Goal: Information Seeking & Learning: Learn about a topic

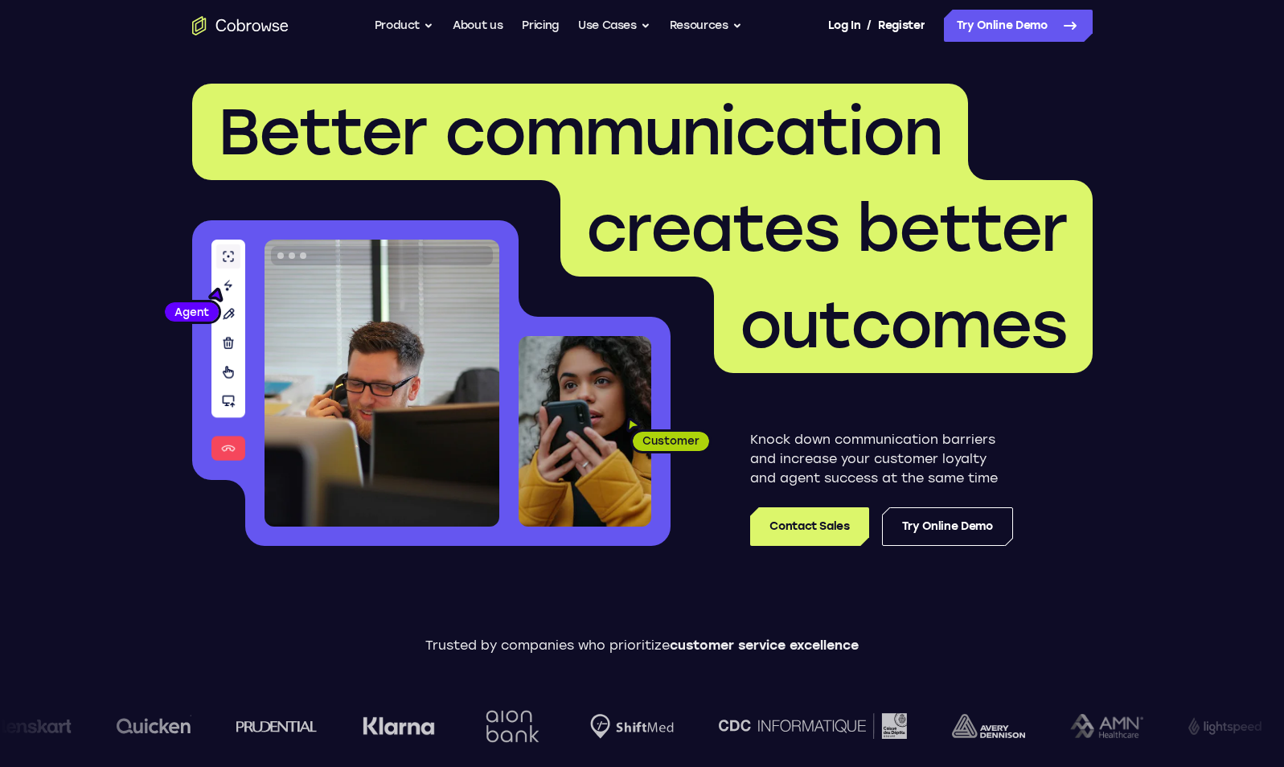
click at [920, 210] on span "creates better" at bounding box center [826, 228] width 481 height 77
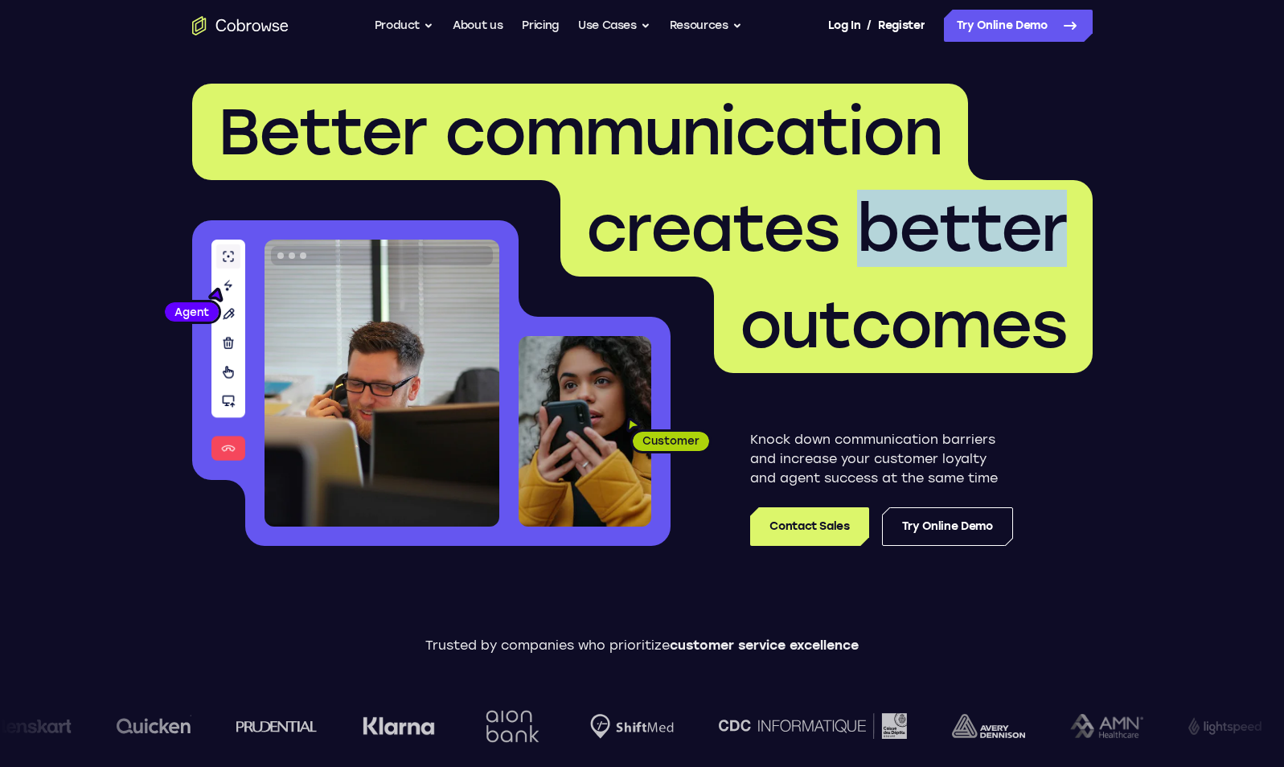
click at [920, 210] on span "creates better" at bounding box center [826, 228] width 481 height 77
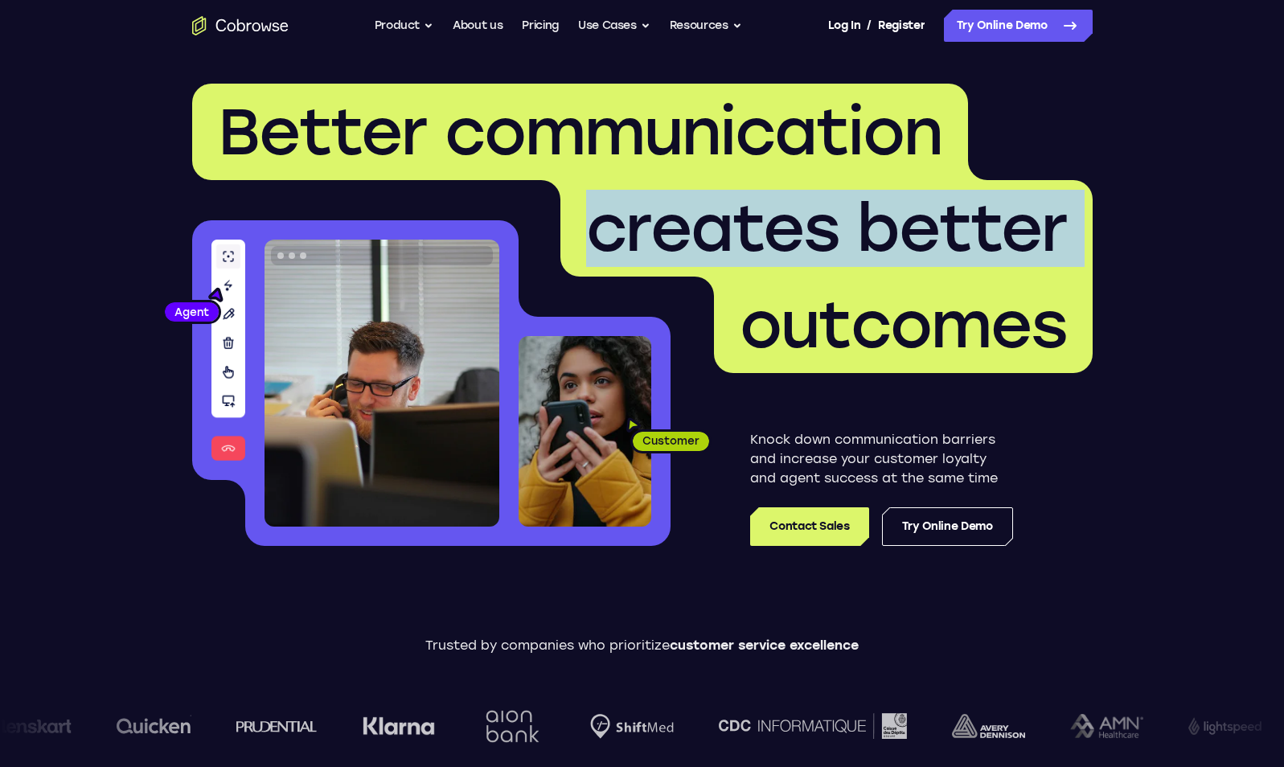
click at [920, 210] on span "creates better" at bounding box center [826, 228] width 481 height 77
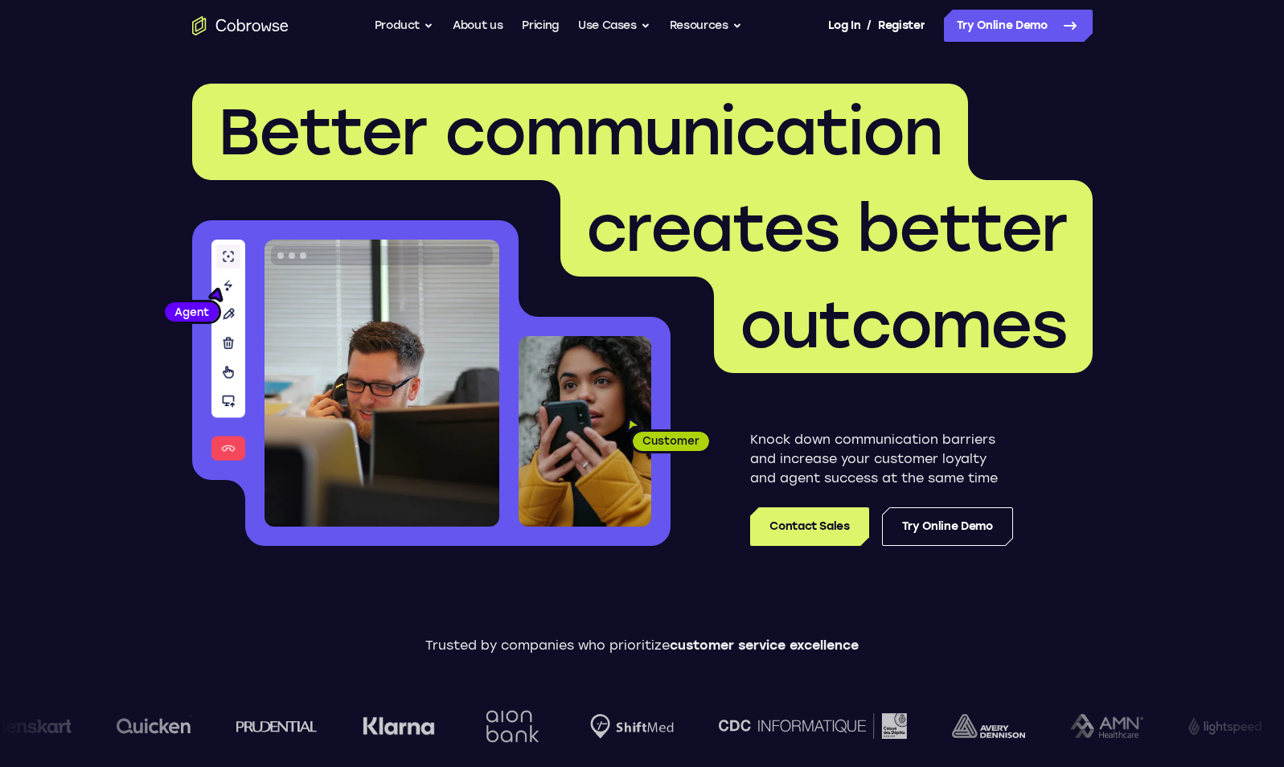
drag, startPoint x: 920, startPoint y: 210, endPoint x: 1093, endPoint y: 330, distance: 211.0
click at [1093, 330] on header "Better communication creates better outcomes Customer Agent Agent Knock down co…" at bounding box center [642, 320] width 1029 height 539
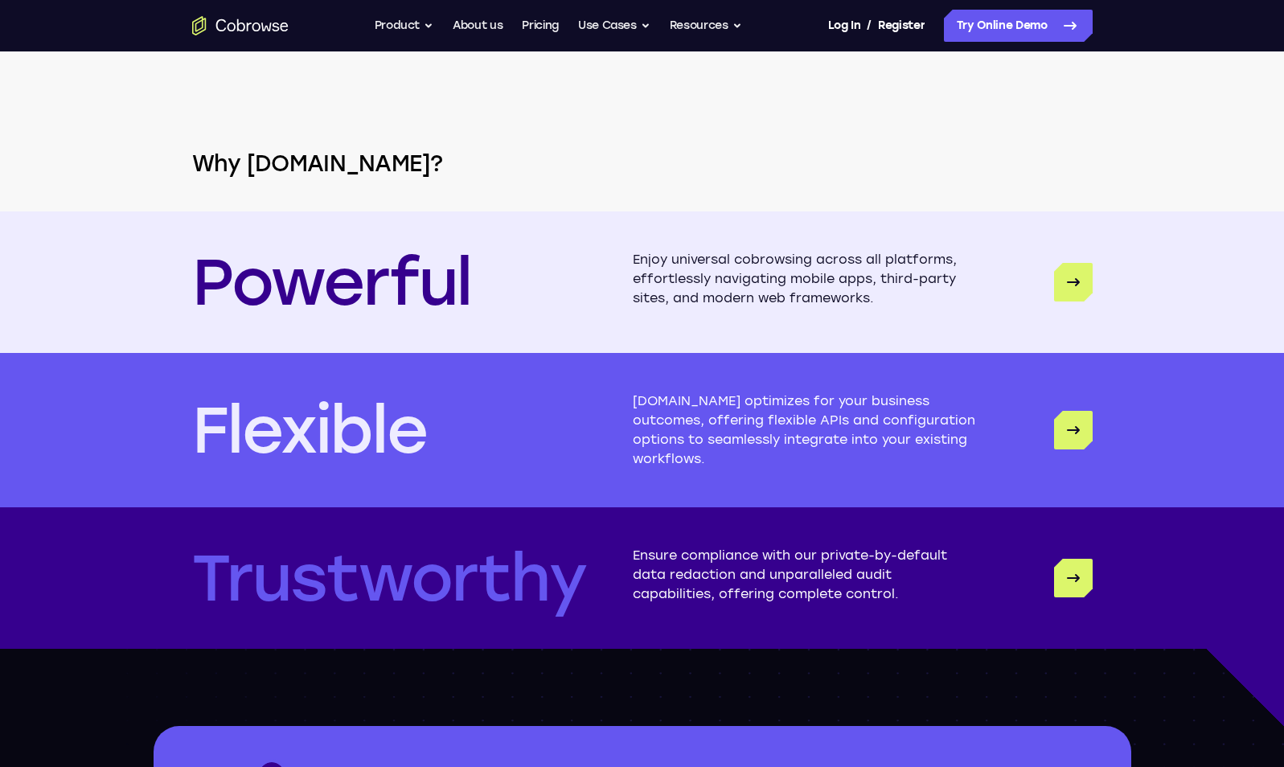
scroll to position [4821, 0]
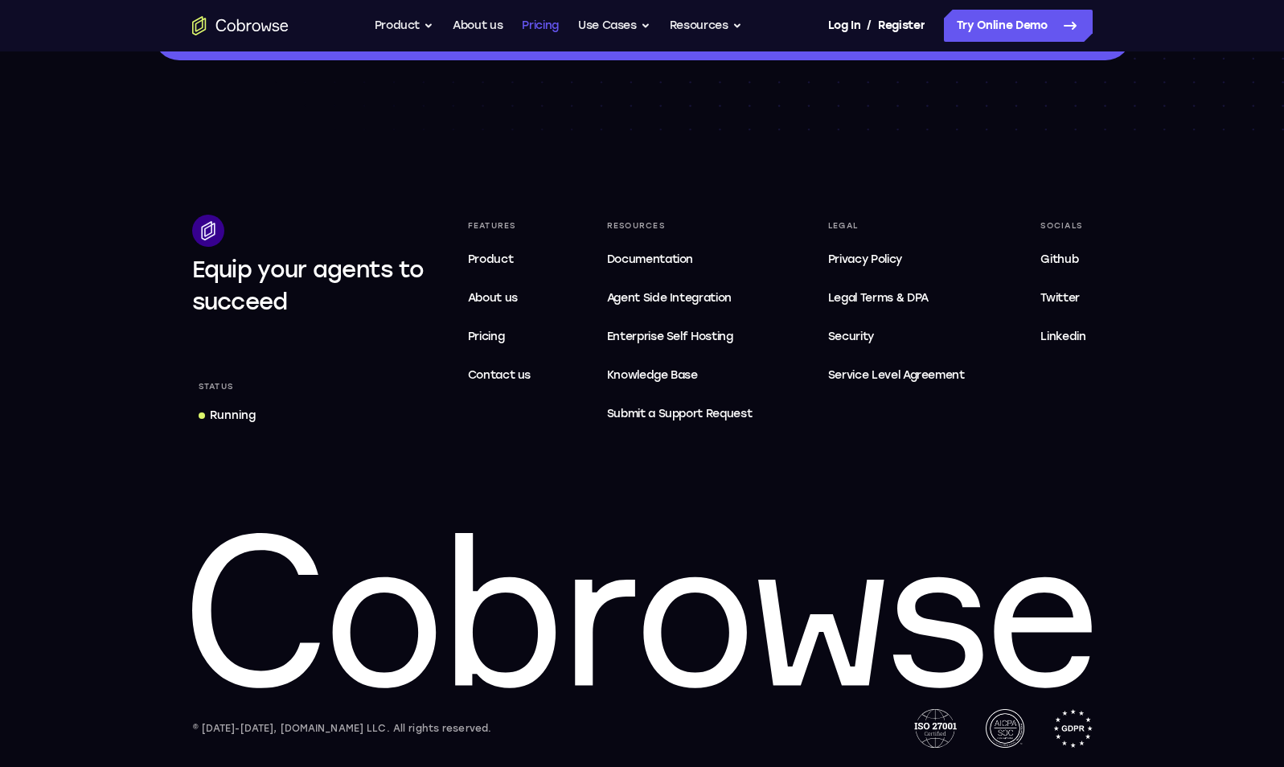
click at [554, 20] on link "Pricing" at bounding box center [540, 26] width 37 height 32
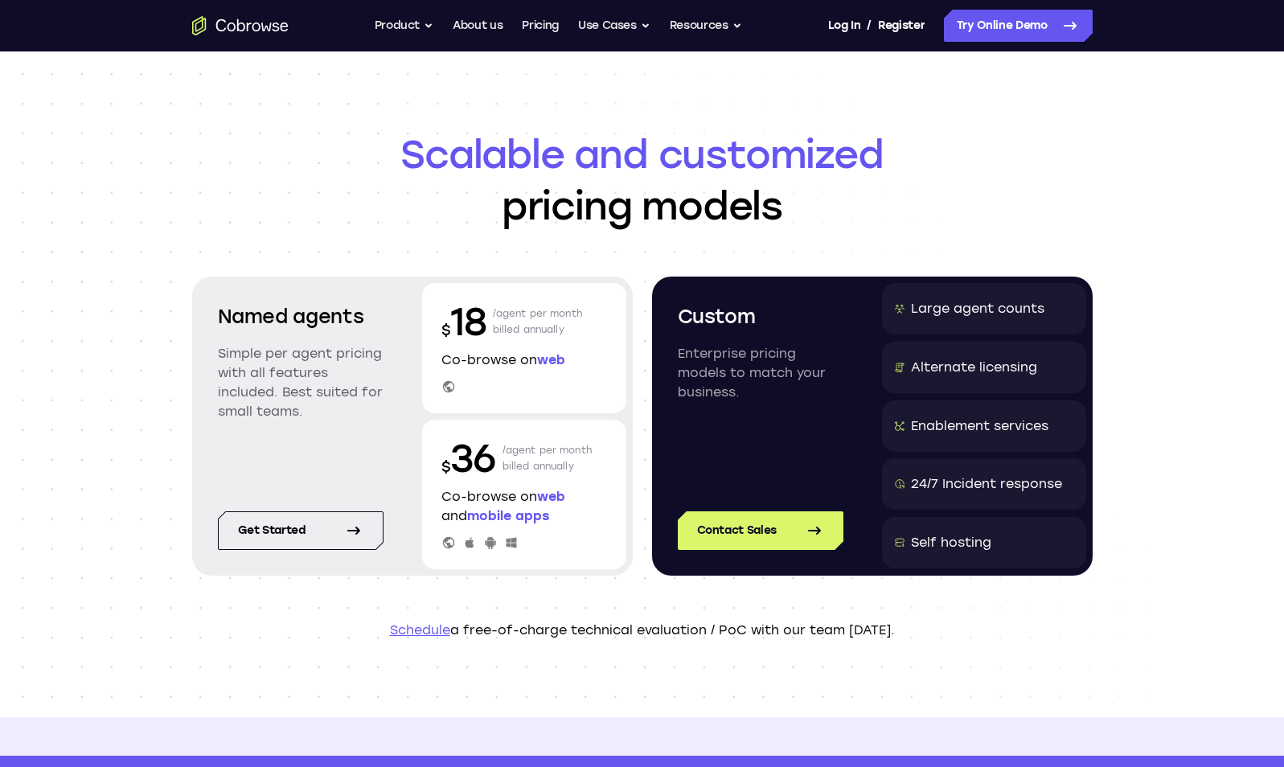
click at [613, 184] on h1 "Scalable and customized pricing models" at bounding box center [642, 180] width 900 height 103
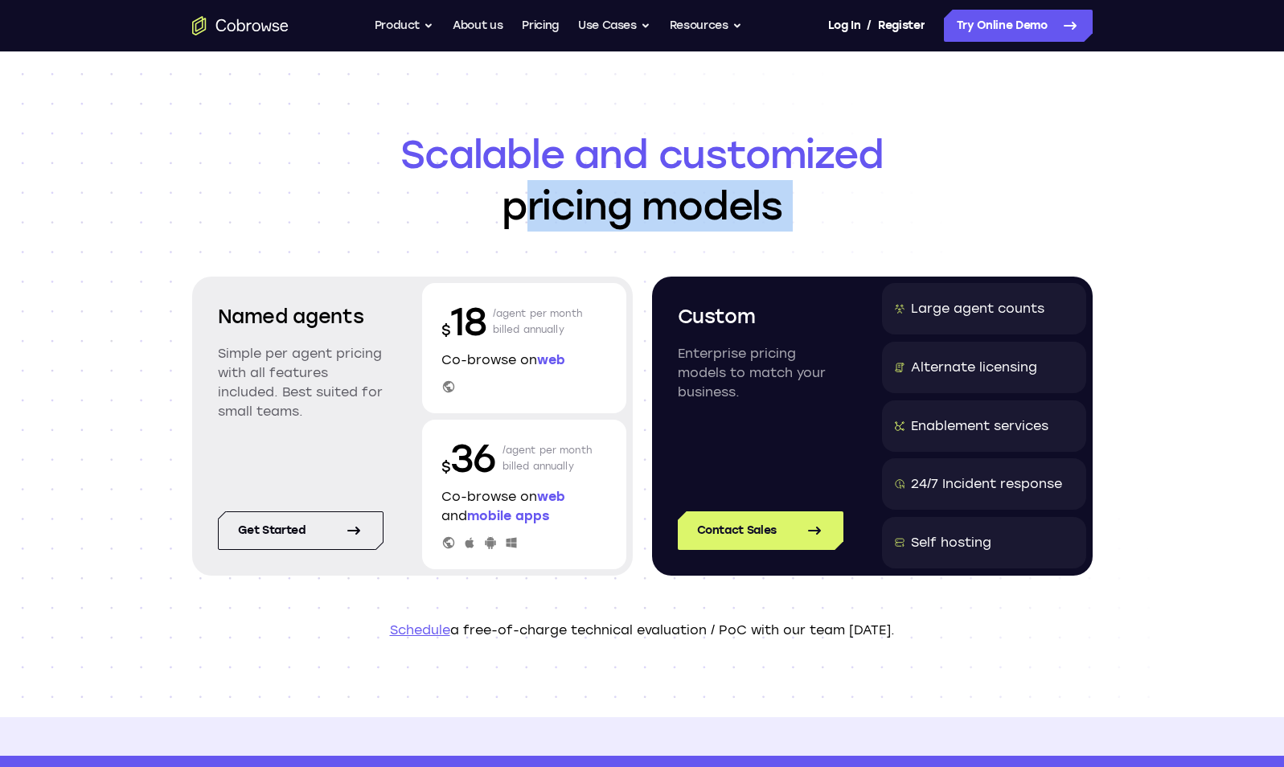
click at [613, 184] on h1 "Scalable and customized pricing models" at bounding box center [642, 180] width 900 height 103
drag, startPoint x: 613, startPoint y: 184, endPoint x: 1023, endPoint y: 240, distance: 414.6
click at [1023, 240] on header "Scalable and customized pricing models Named agents Simple per agent pricing wi…" at bounding box center [642, 384] width 1029 height 666
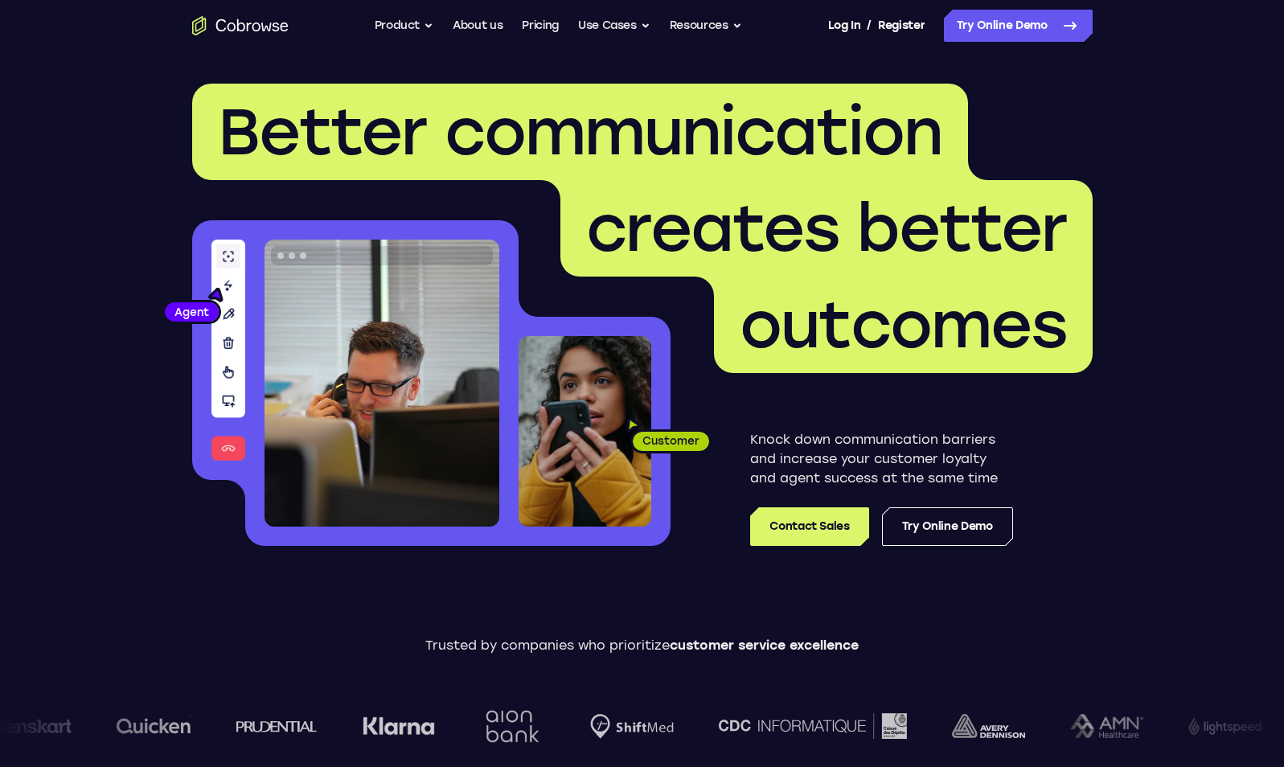
click at [920, 131] on span "Better communication" at bounding box center [580, 131] width 724 height 77
click at [530, 26] on link "Pricing" at bounding box center [540, 26] width 37 height 32
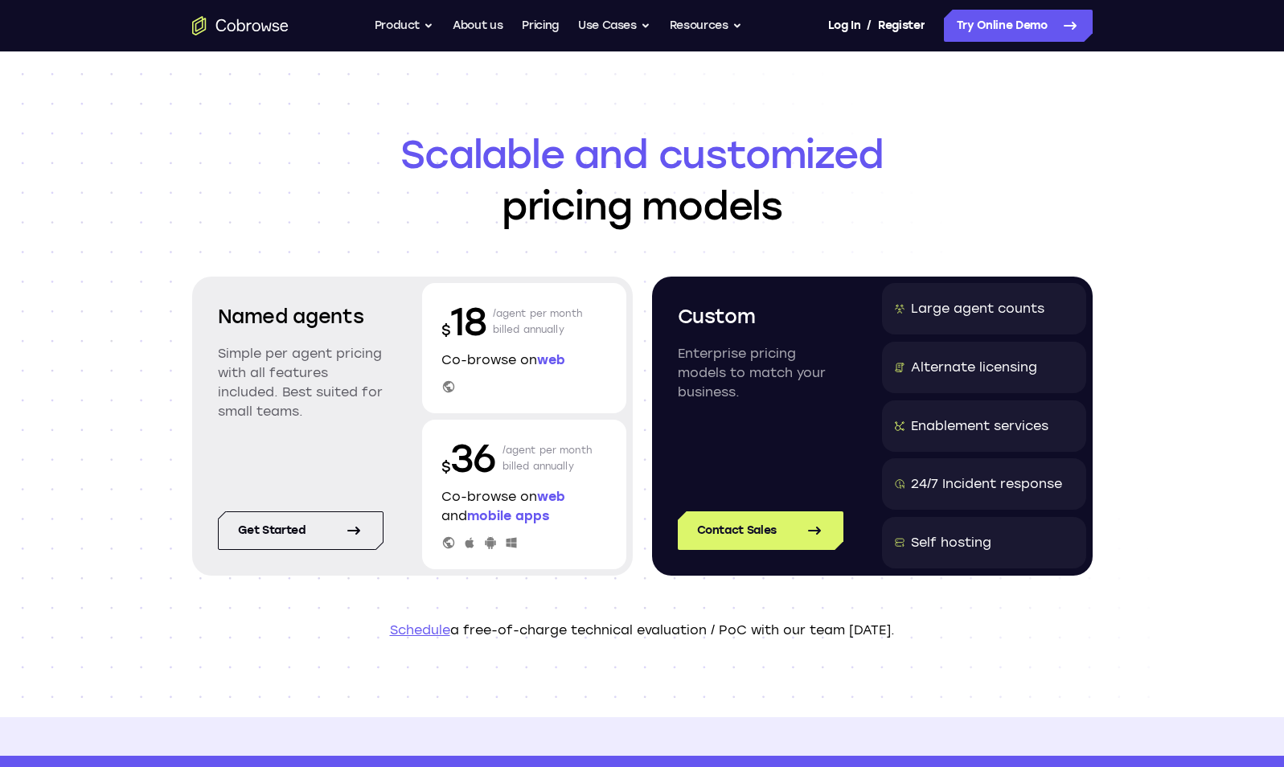
drag, startPoint x: 945, startPoint y: 205, endPoint x: 918, endPoint y: 170, distance: 44.2
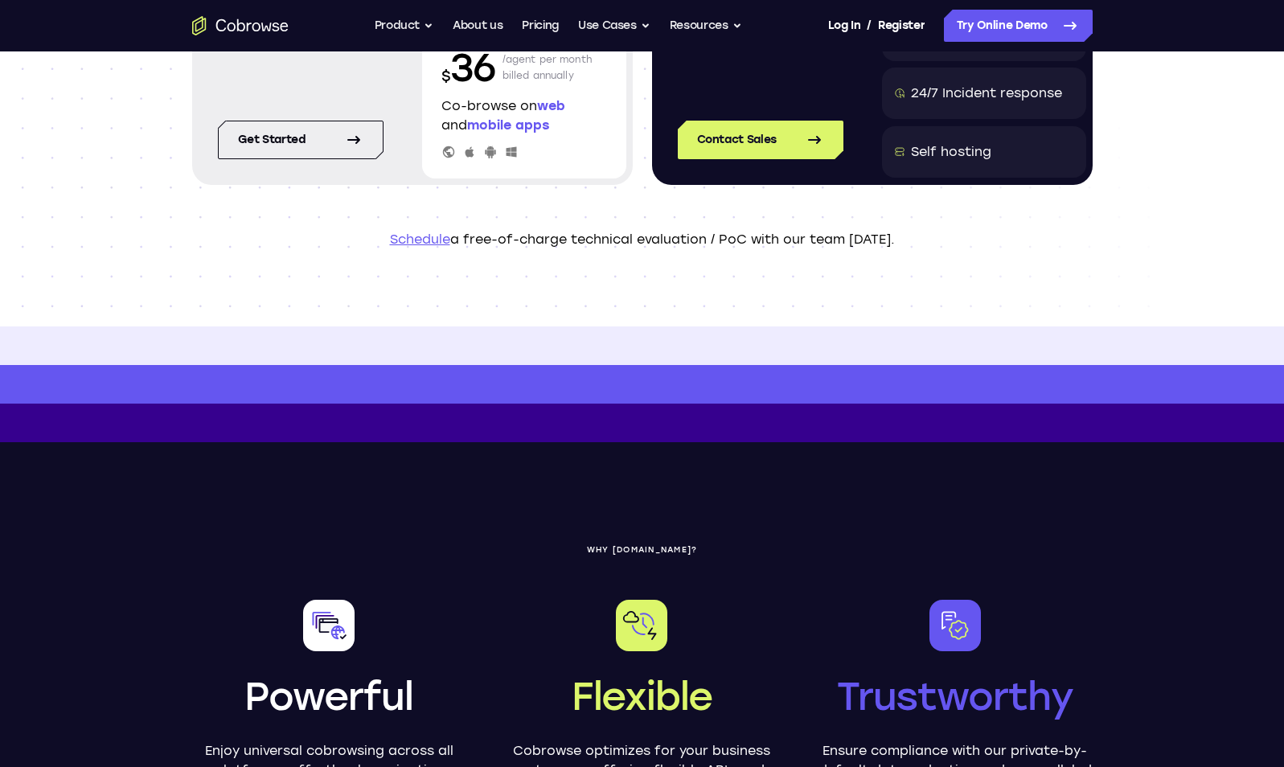
scroll to position [188, 0]
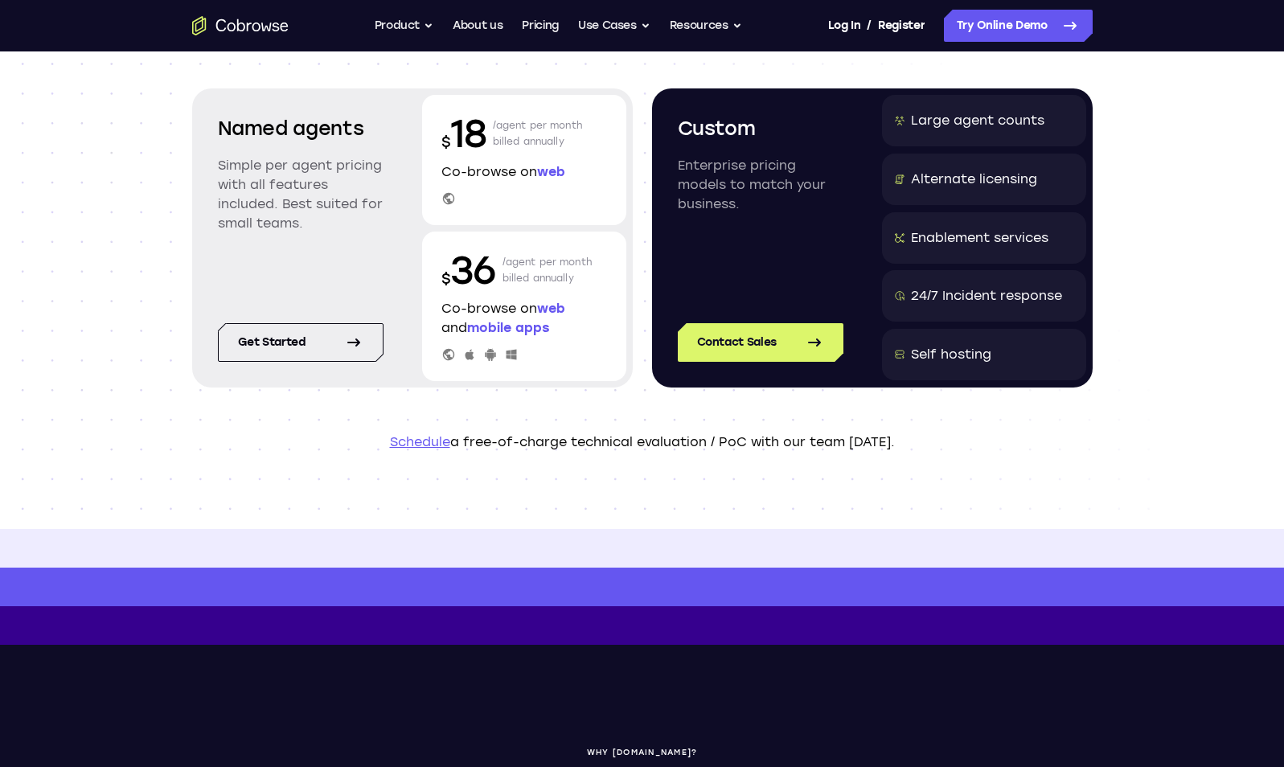
click at [1208, 295] on div "Scalable and customized pricing models Named agents Simple per agent pricing wi…" at bounding box center [642, 196] width 1284 height 666
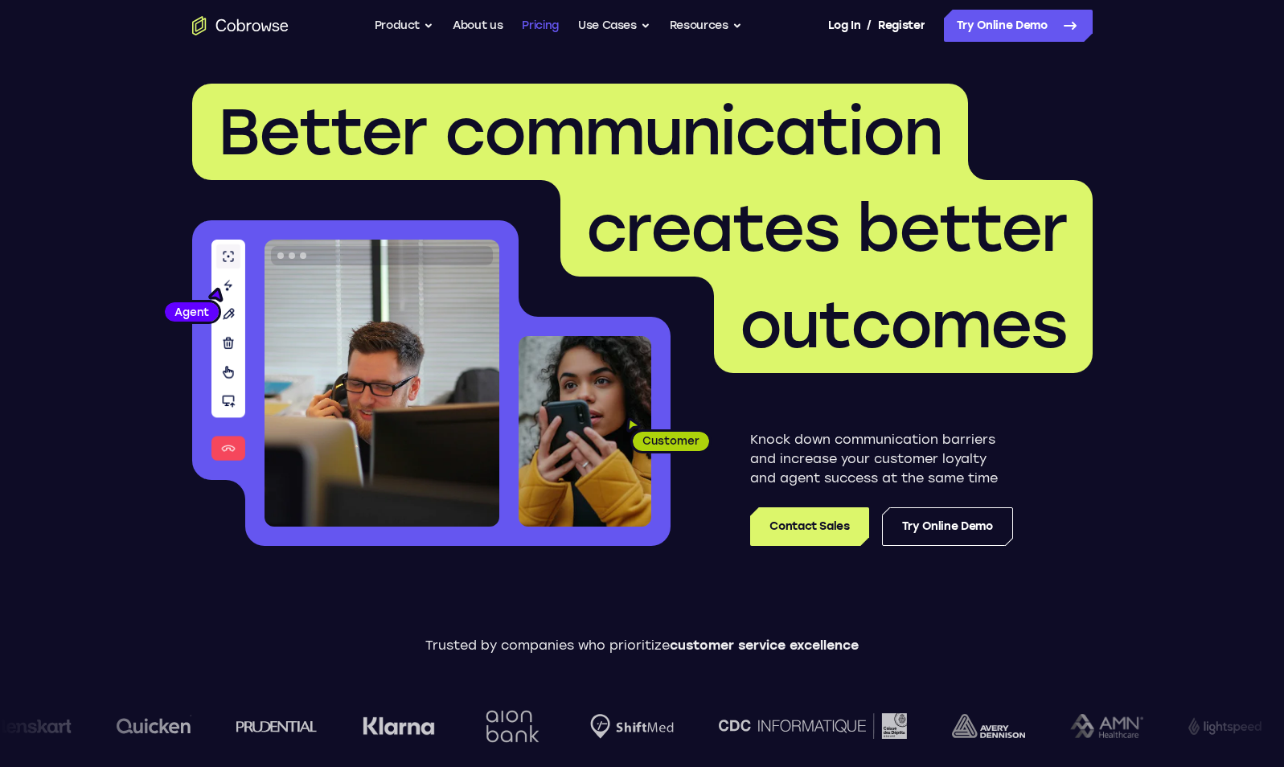
click at [555, 27] on link "Pricing" at bounding box center [540, 26] width 37 height 32
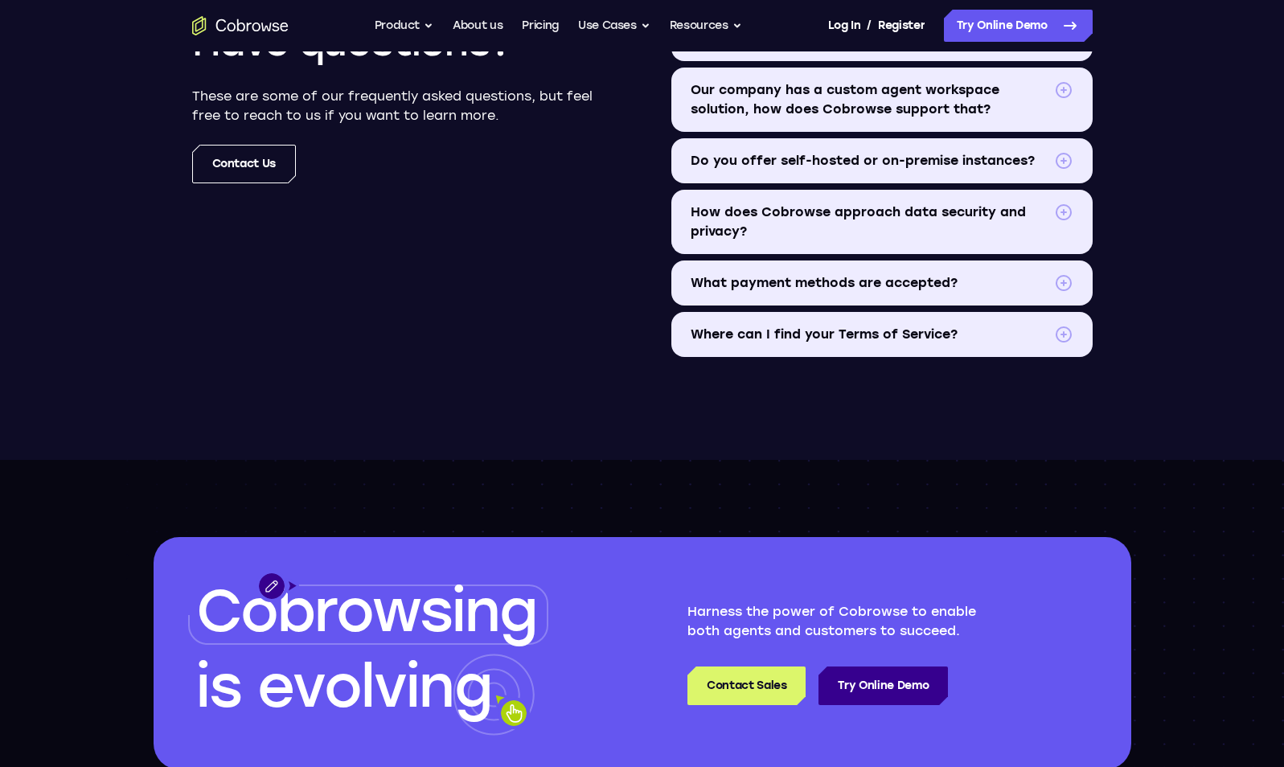
scroll to position [1930, 0]
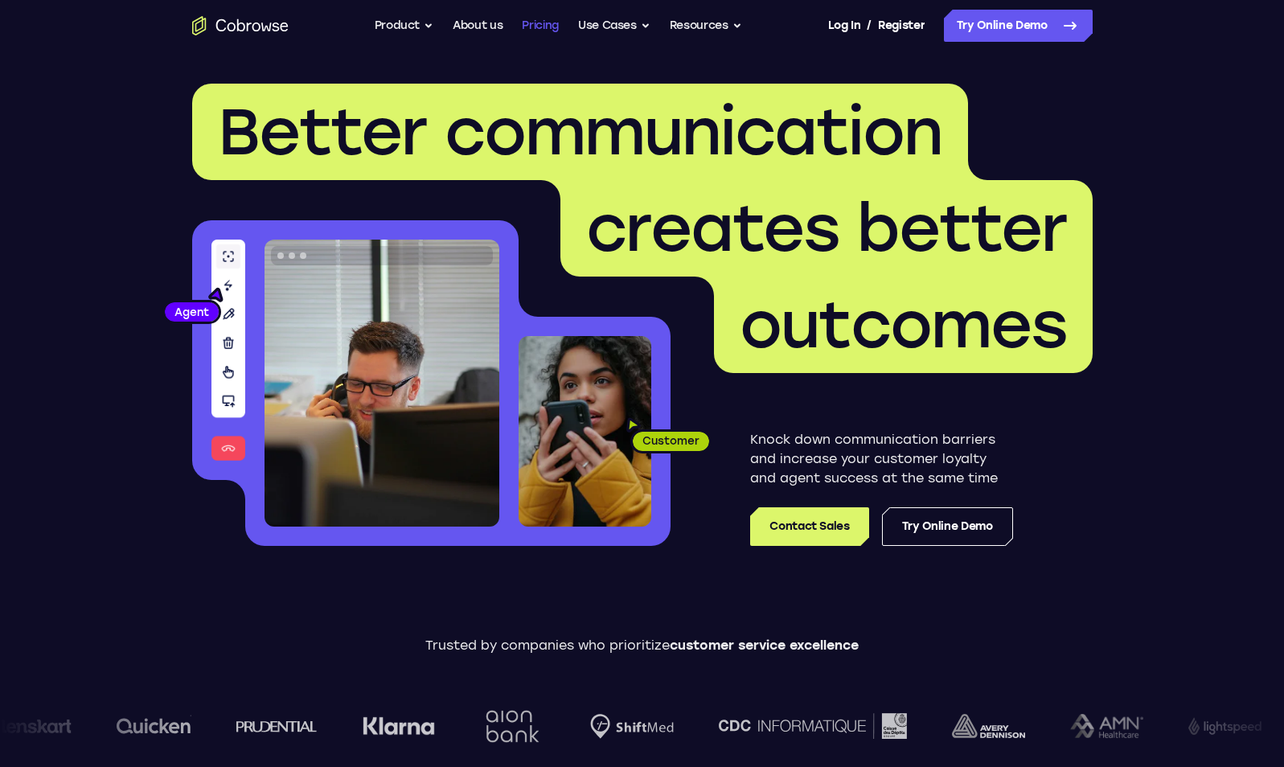
click at [551, 31] on link "Pricing" at bounding box center [540, 26] width 37 height 32
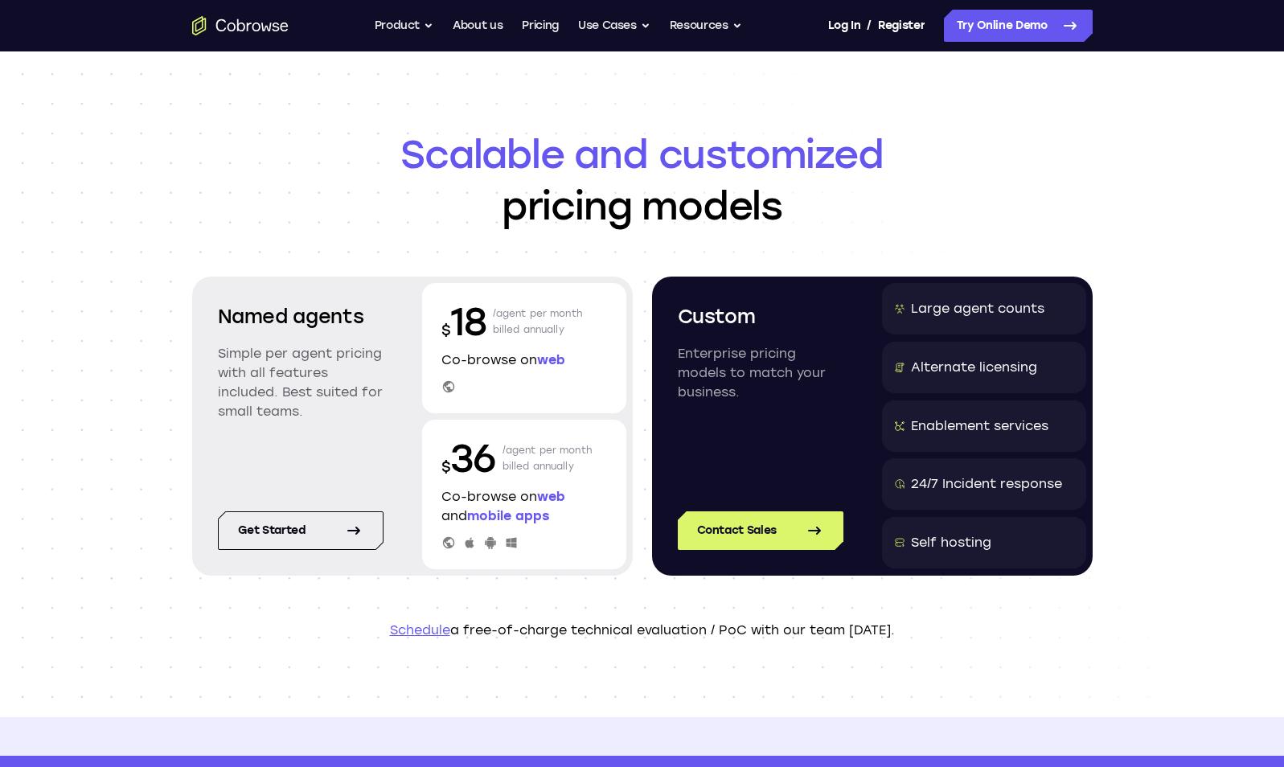
drag, startPoint x: 554, startPoint y: 219, endPoint x: 489, endPoint y: 204, distance: 66.9
drag, startPoint x: 489, startPoint y: 204, endPoint x: 392, endPoint y: 185, distance: 99.2
click at [392, 185] on h1 "Scalable and customized pricing models" at bounding box center [642, 180] width 900 height 103
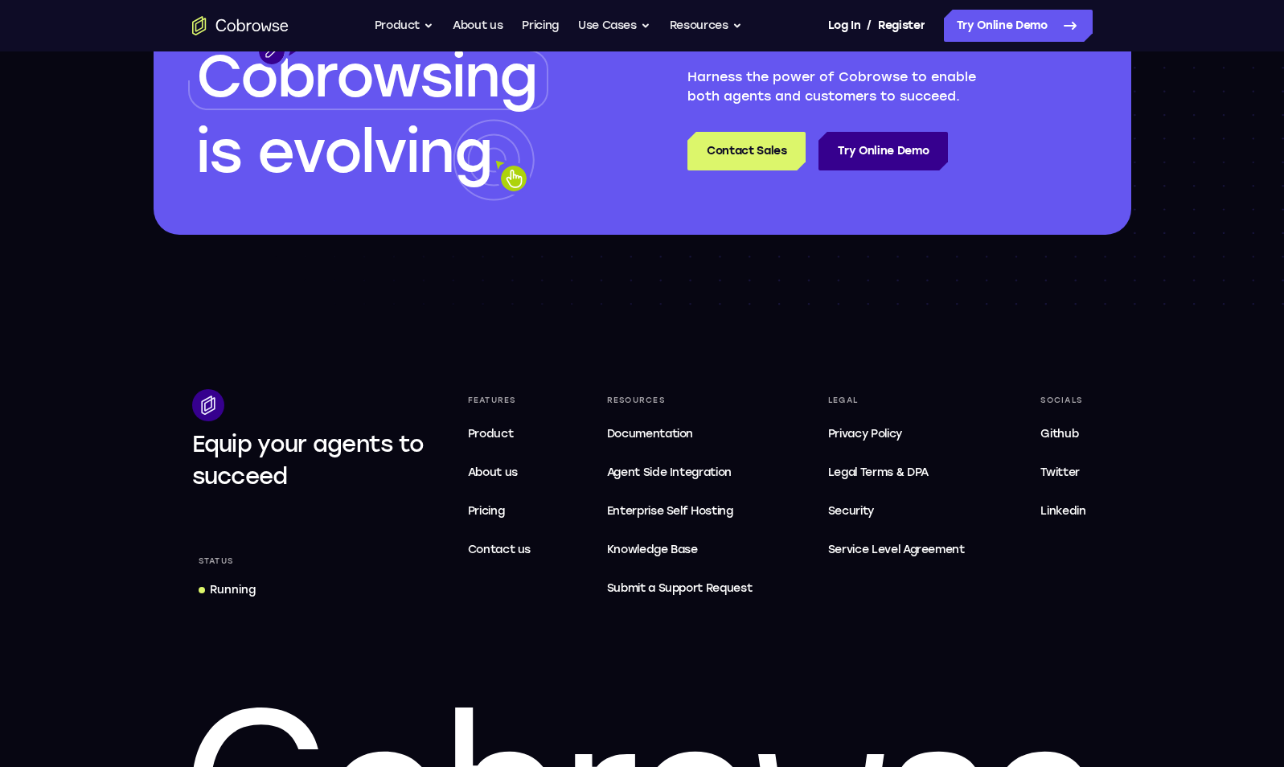
scroll to position [2711, 0]
